Goal: Complete application form: Complete application form

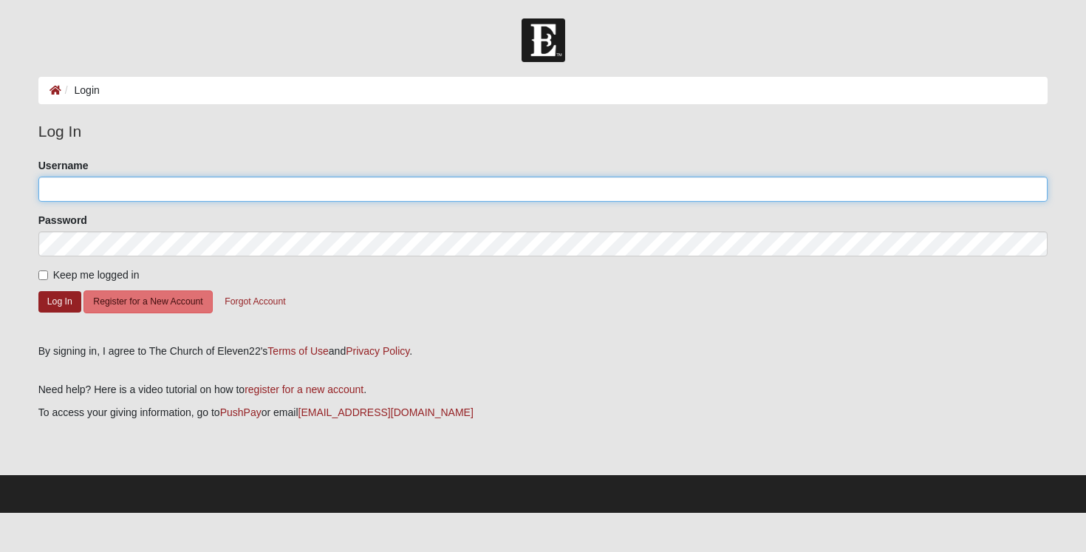
click at [358, 192] on input "Username" at bounding box center [543, 189] width 1010 height 25
type input "[EMAIL_ADDRESS][DOMAIN_NAME]"
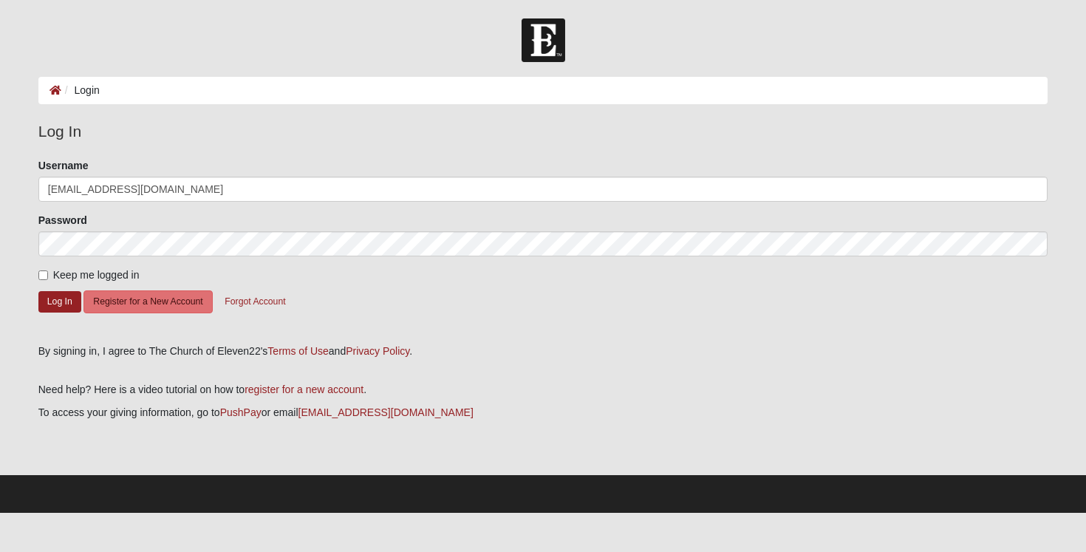
click at [81, 281] on label "Keep me logged in" at bounding box center [88, 275] width 101 height 16
click at [48, 280] on input "Keep me logged in" at bounding box center [43, 275] width 10 height 10
checkbox input "true"
click at [81, 303] on form "Please correct the following: Username [EMAIL_ADDRESS][DOMAIN_NAME] Password Ke…" at bounding box center [543, 245] width 1010 height 175
click at [69, 304] on button "Log In" at bounding box center [59, 301] width 43 height 21
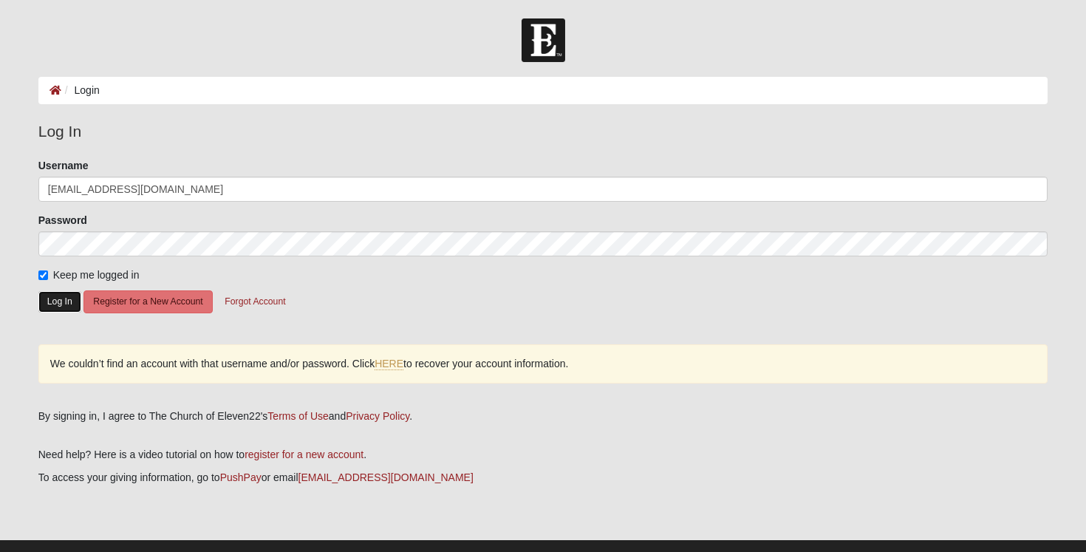
click at [59, 303] on button "Log In" at bounding box center [59, 301] width 43 height 21
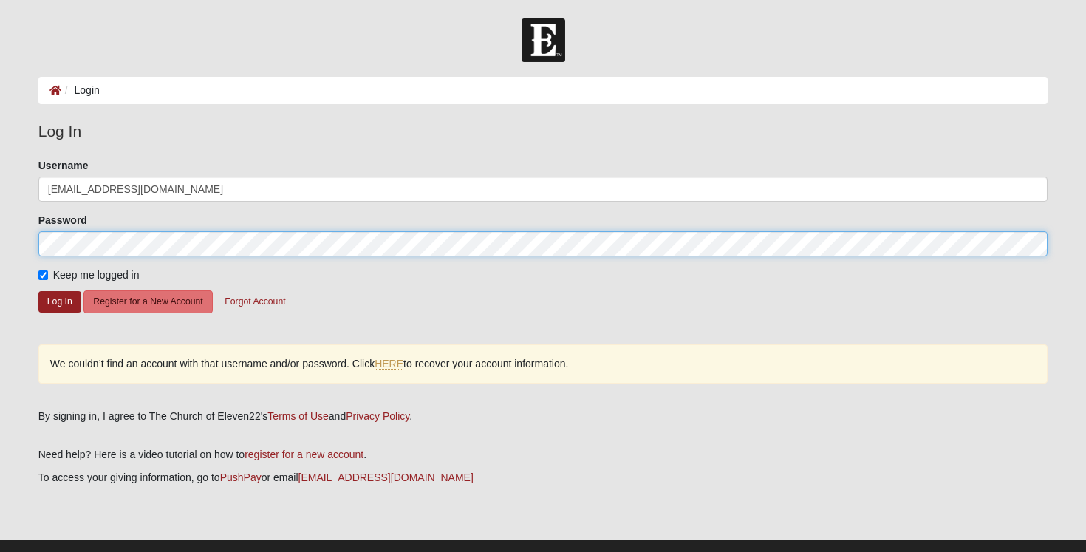
click at [0, 243] on form "Log In Login Login Error Log In Please correct the following: Username [EMAIL_A…" at bounding box center [543, 297] width 1086 height 559
click at [38, 291] on button "Log In" at bounding box center [59, 301] width 43 height 21
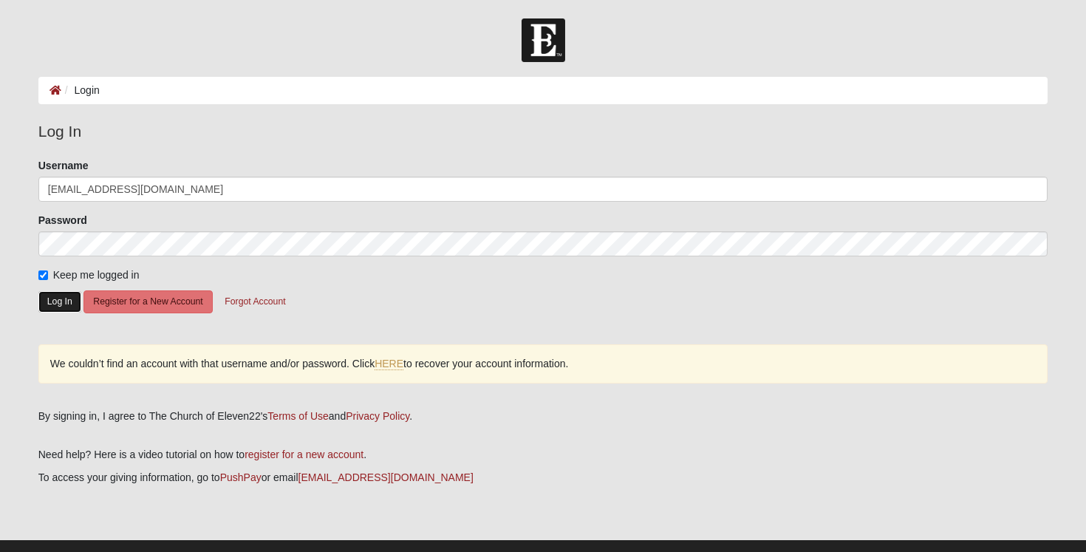
click at [73, 302] on button "Log In" at bounding box center [59, 301] width 43 height 21
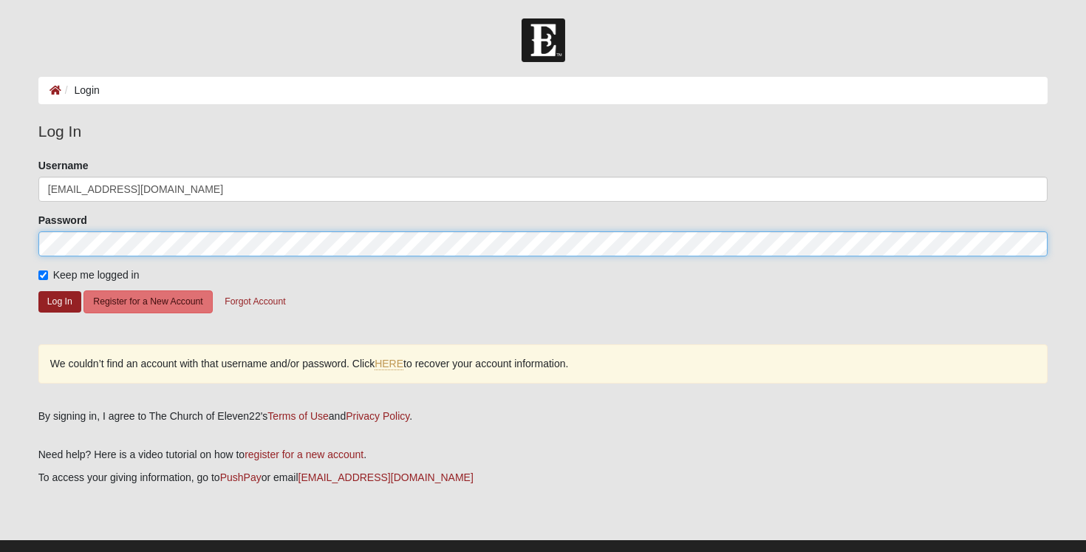
click at [2, 242] on form "Log In Login Login Error Log In Please correct the following: Username [EMAIL_A…" at bounding box center [543, 297] width 1086 height 559
click at [38, 291] on button "Log In" at bounding box center [59, 301] width 43 height 21
click at [0, 229] on form "Log In Login Login Error Log In Please correct the following: Username emorybur…" at bounding box center [543, 297] width 1086 height 559
click at [38, 291] on button "Log In" at bounding box center [59, 301] width 43 height 21
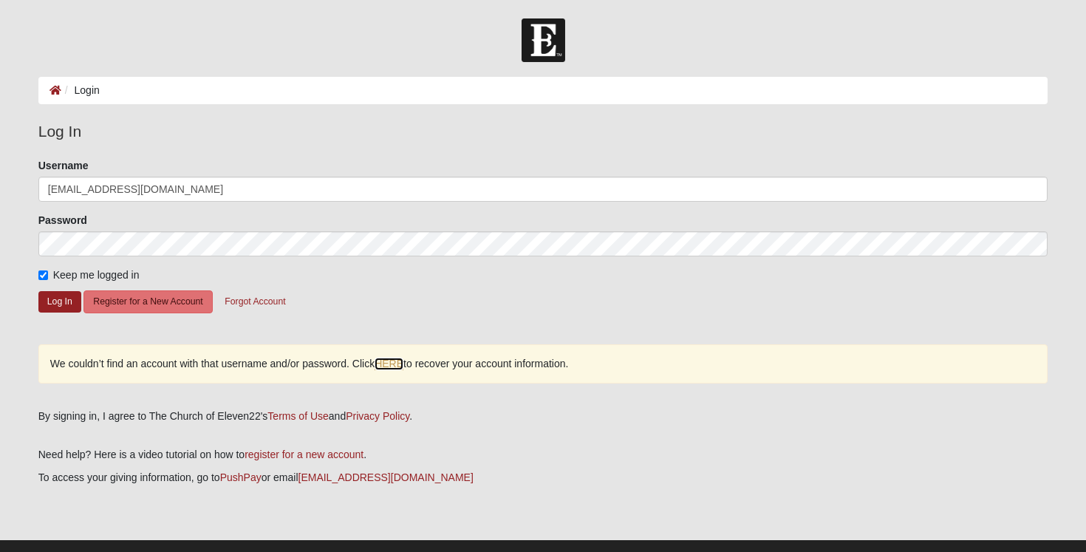
click at [398, 366] on link "HERE" at bounding box center [389, 364] width 29 height 13
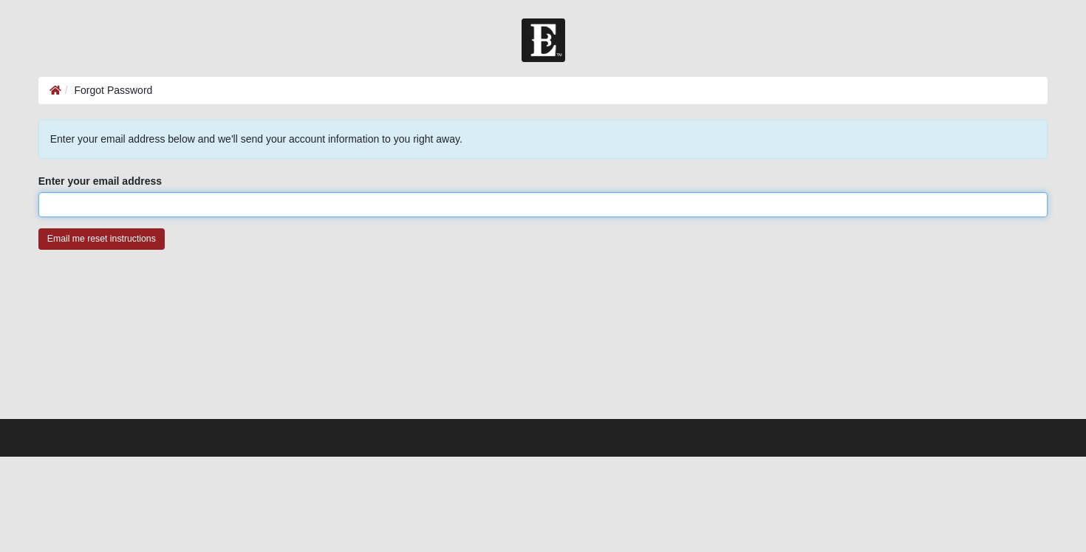
click at [228, 208] on input "Enter your email address" at bounding box center [543, 204] width 1010 height 25
type input "[EMAIL_ADDRESS][DOMAIN_NAME]"
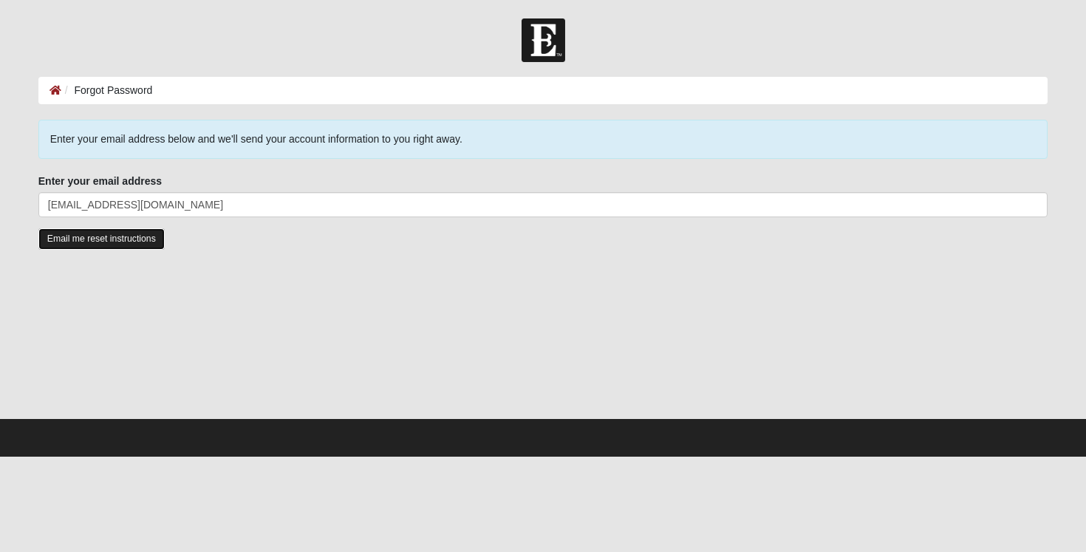
click at [134, 241] on input "Email me reset instructions" at bounding box center [101, 238] width 126 height 21
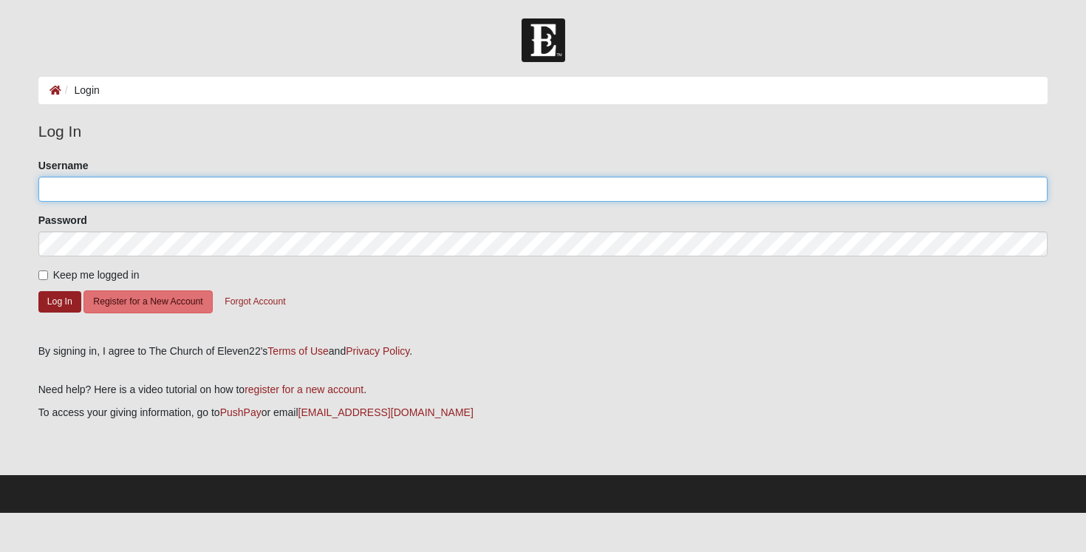
click at [221, 192] on input "Username" at bounding box center [543, 189] width 1010 height 25
type input "emoryburda"
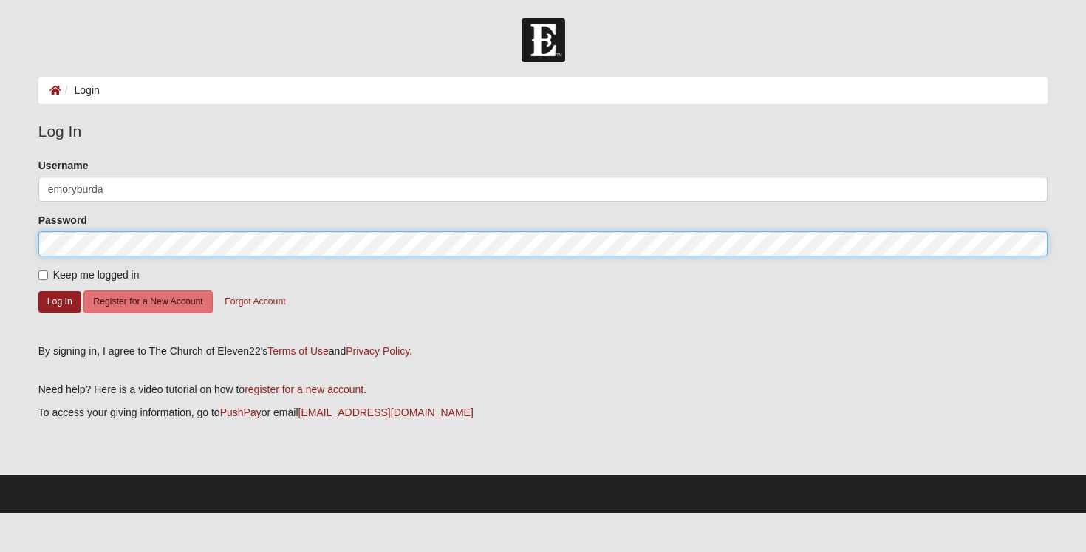
click at [38, 291] on button "Log In" at bounding box center [59, 301] width 43 height 21
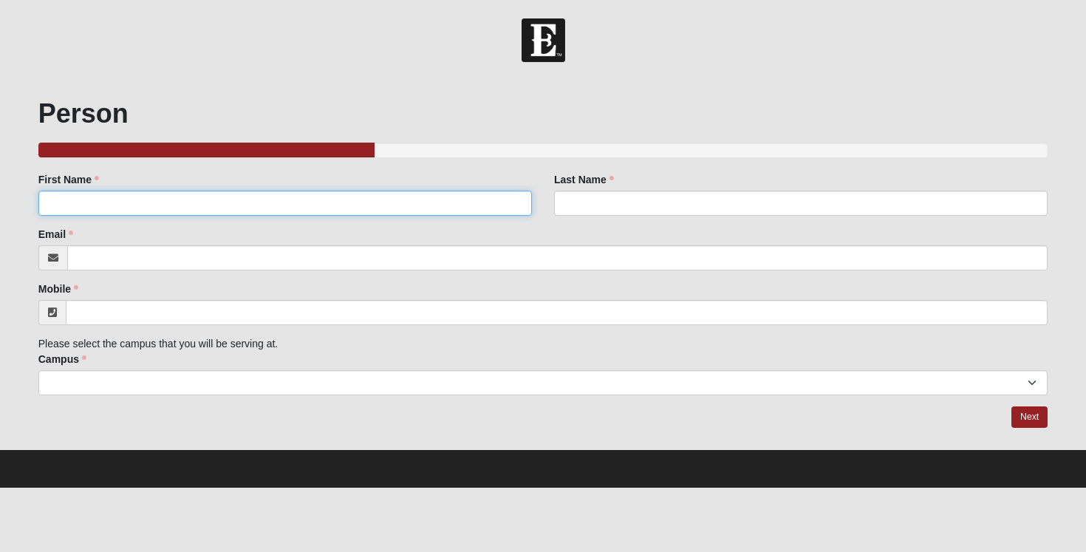
click at [228, 215] on input "First Name" at bounding box center [284, 203] width 493 height 25
type input "Emory"
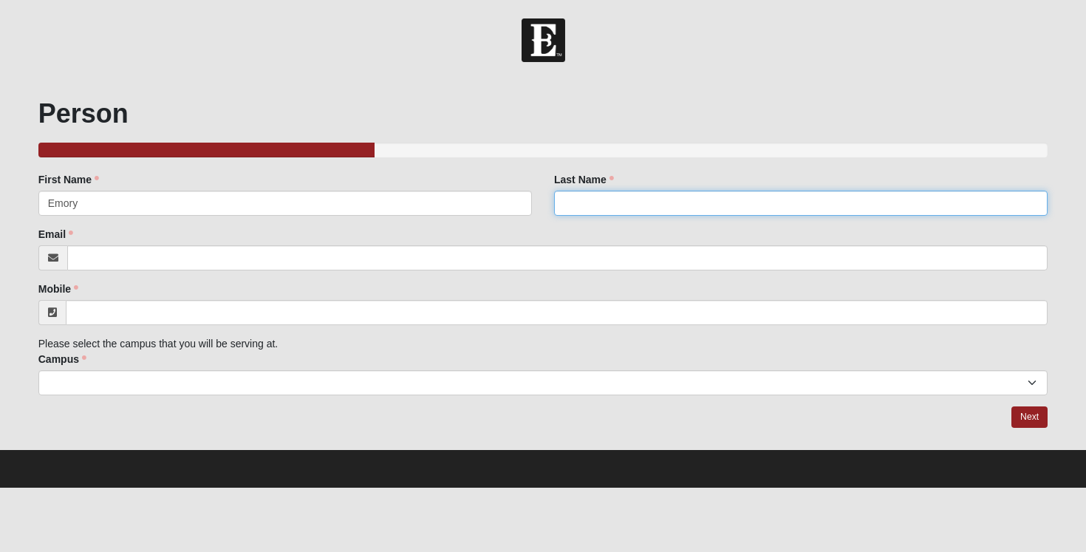
type input "Burda"
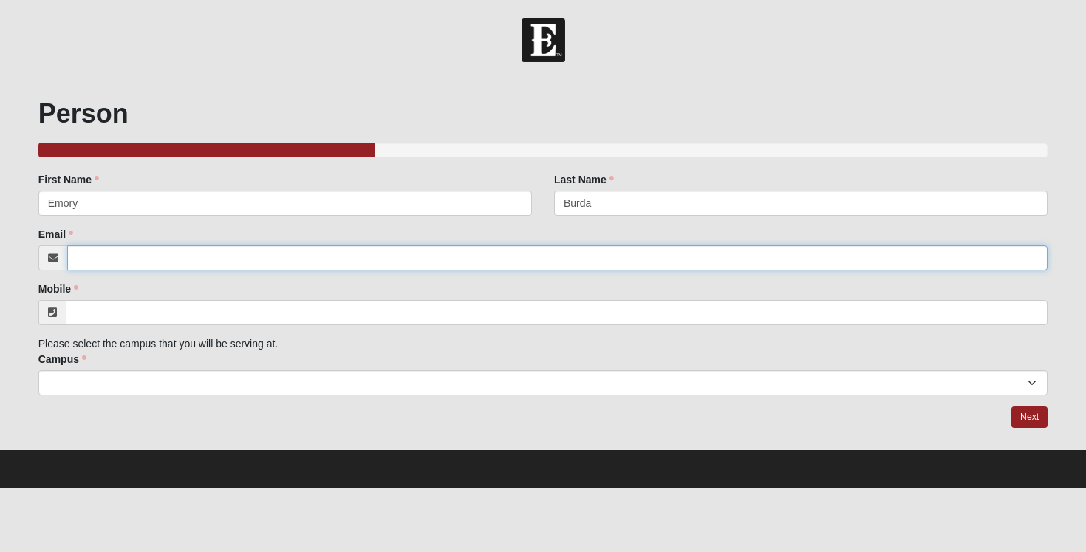
type input "[EMAIL_ADDRESS][DOMAIN_NAME]"
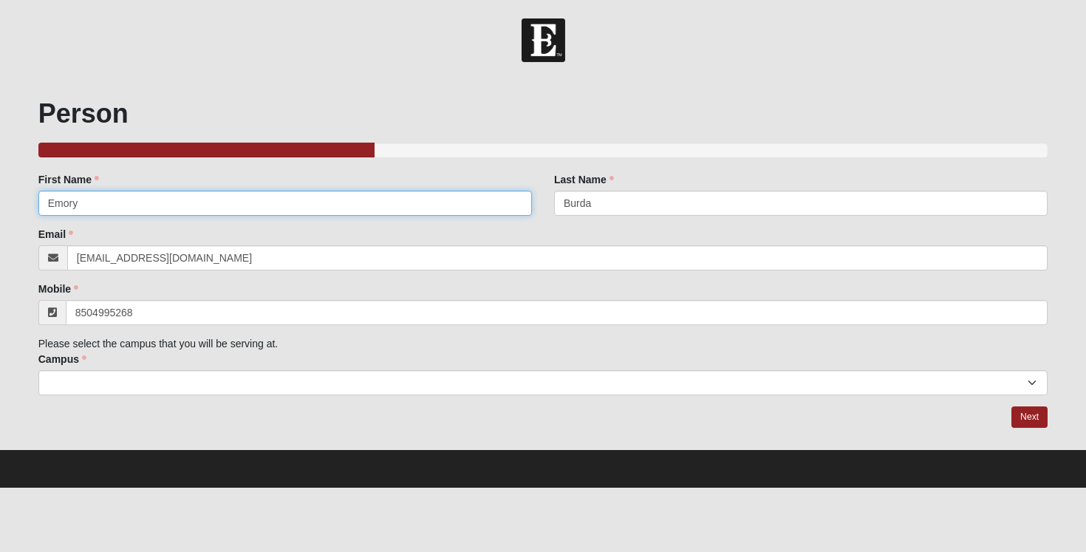
type input "(850) 499-5268"
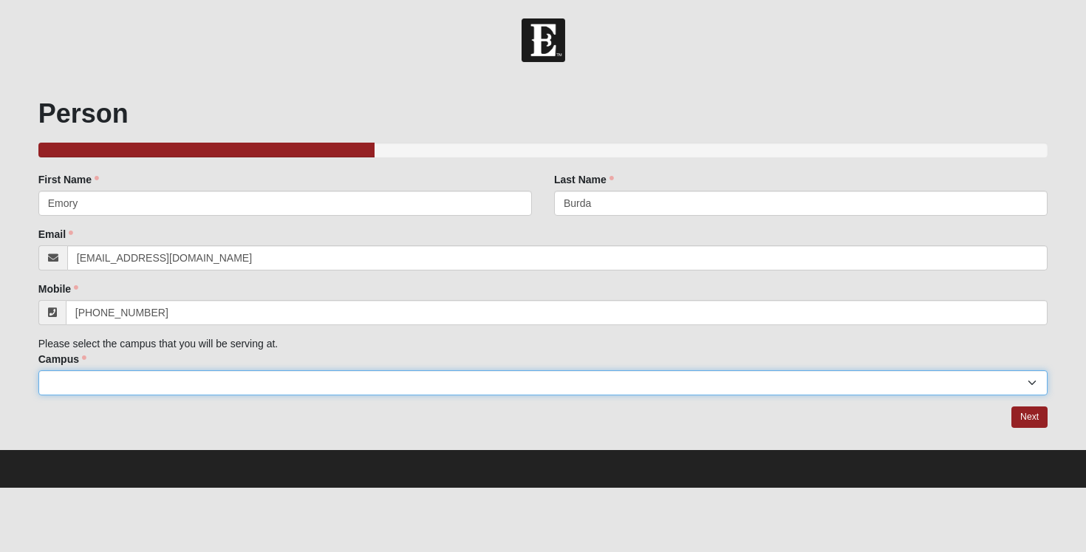
click at [259, 380] on select "Arlington Baymeadows Eleven22 Online Fleming Island Jesup Mandarin North Jax Or…" at bounding box center [543, 382] width 1010 height 25
select select "3"
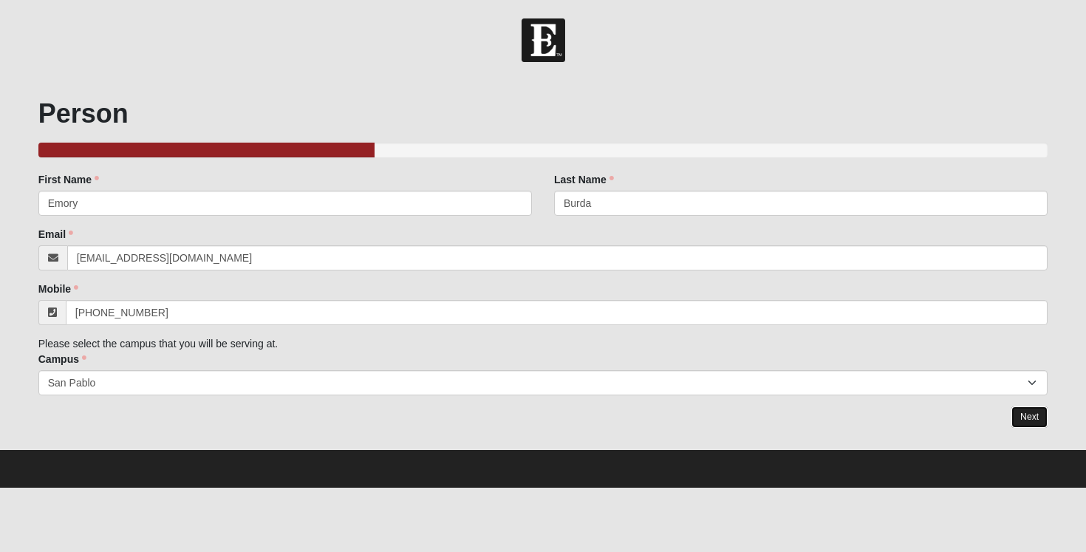
click at [1021, 422] on link "Next" at bounding box center [1029, 416] width 36 height 21
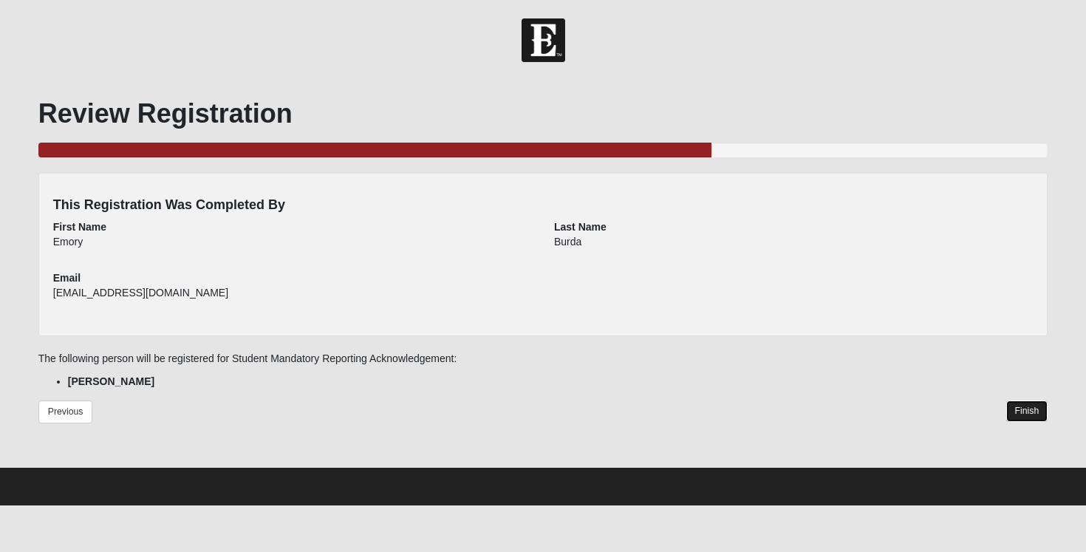
click at [1031, 410] on link "Finish" at bounding box center [1027, 410] width 42 height 21
